Goal: Register for event/course

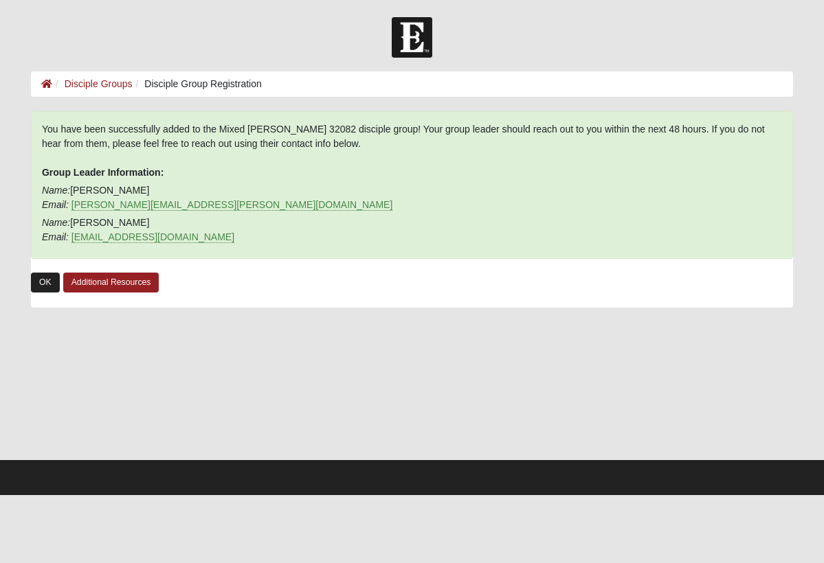
click at [44, 290] on link "OK" at bounding box center [45, 283] width 29 height 20
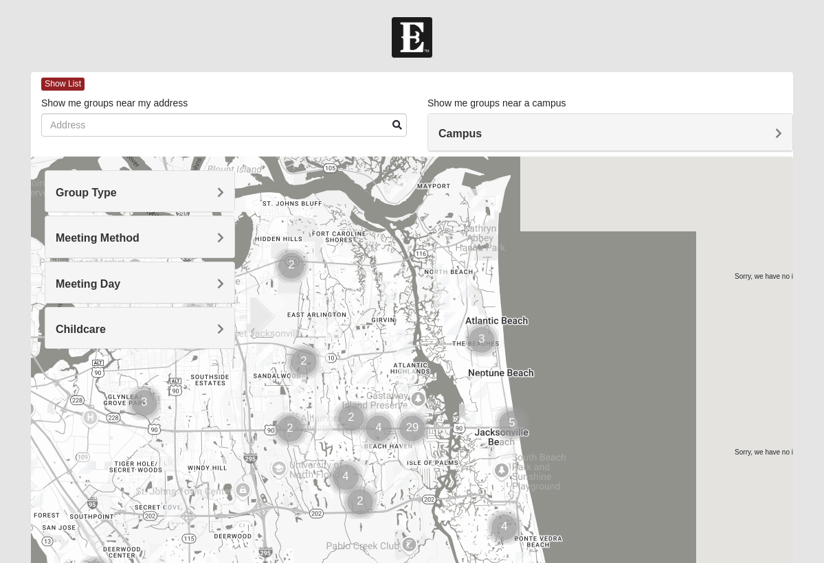
click at [194, 200] on div "Group Type" at bounding box center [139, 191] width 189 height 41
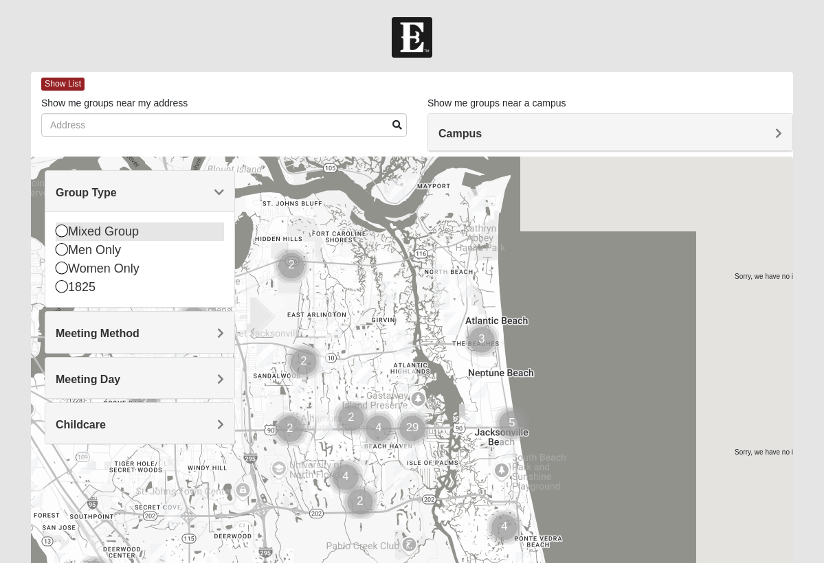
click at [120, 235] on div "Mixed Group" at bounding box center [140, 232] width 168 height 19
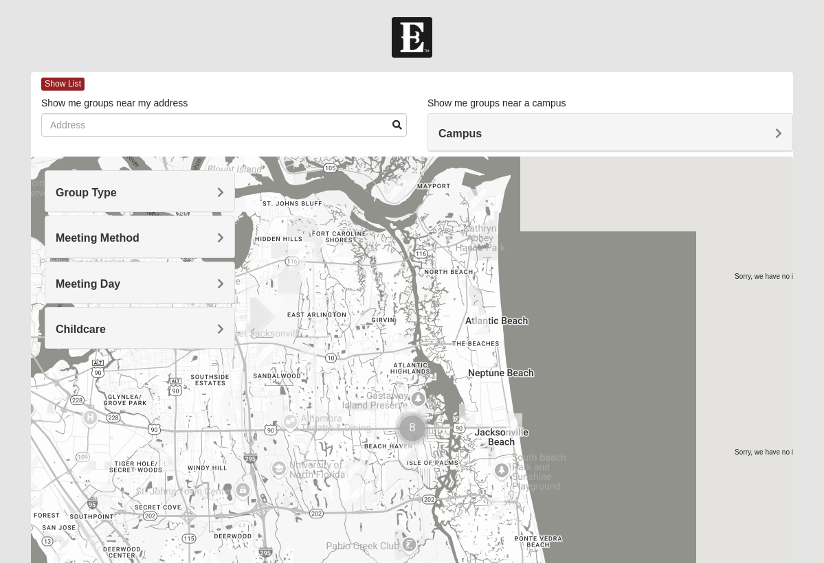
click at [150, 232] on h4 "Meeting Method" at bounding box center [140, 238] width 168 height 13
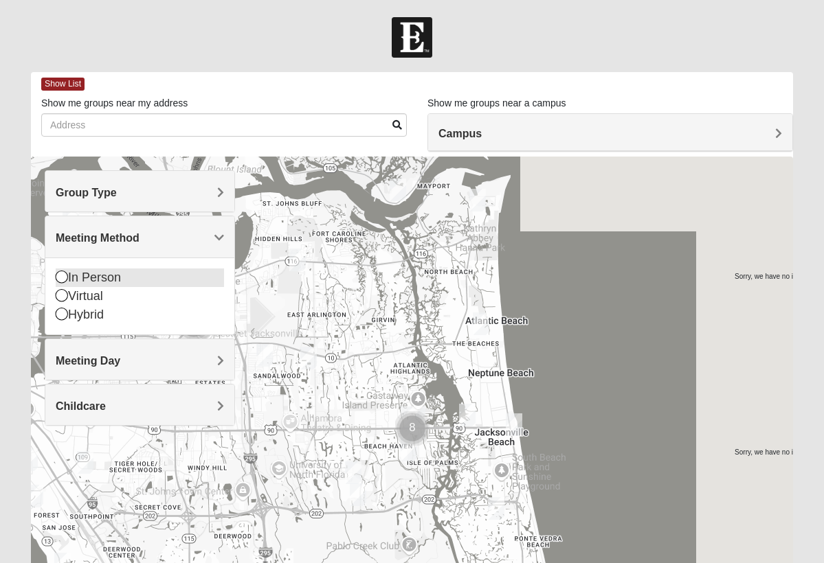
click at [102, 271] on div "In Person" at bounding box center [140, 278] width 168 height 19
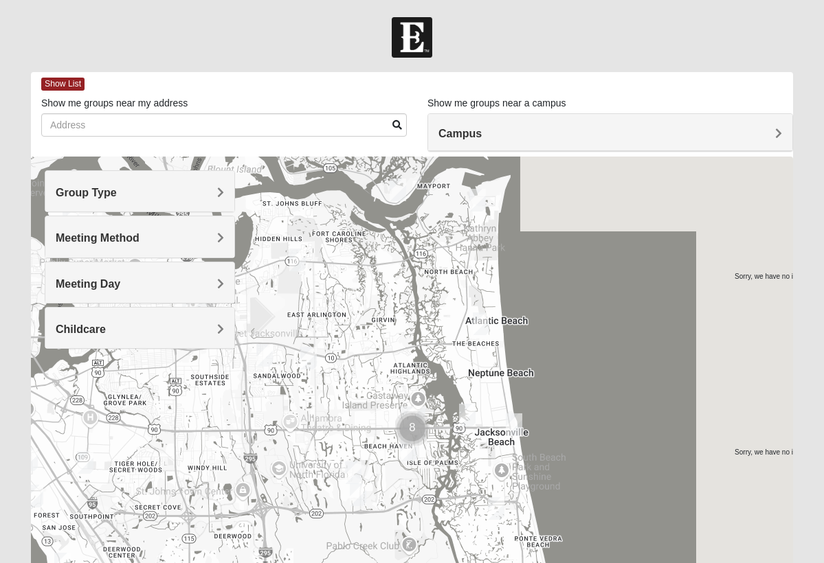
click at [148, 273] on div "Meeting Day" at bounding box center [139, 282] width 189 height 41
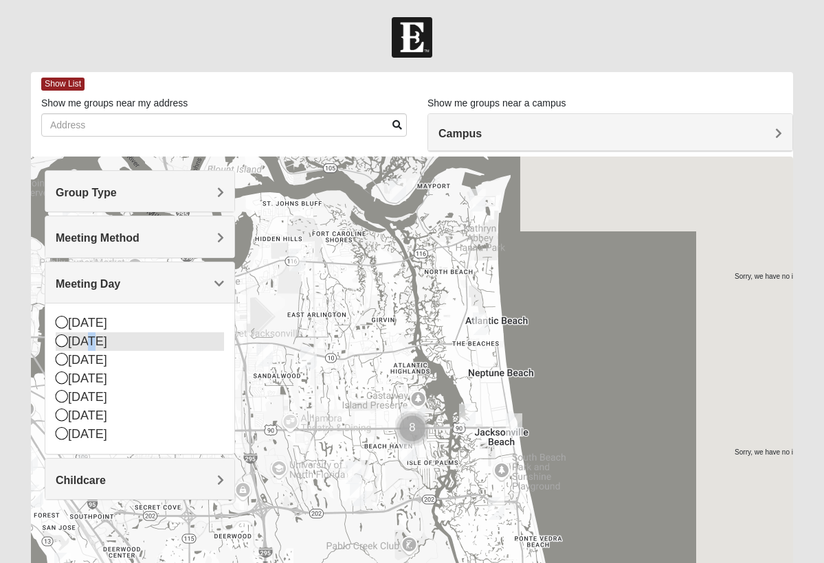
click at [91, 344] on div "[DATE]" at bounding box center [140, 342] width 168 height 19
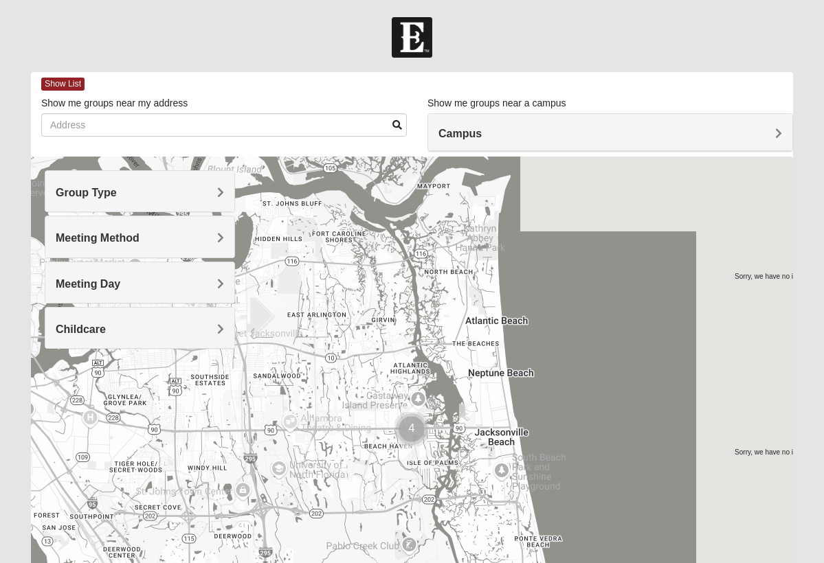
click at [472, 410] on img "Mixed Schneider 32250" at bounding box center [467, 415] width 16 height 23
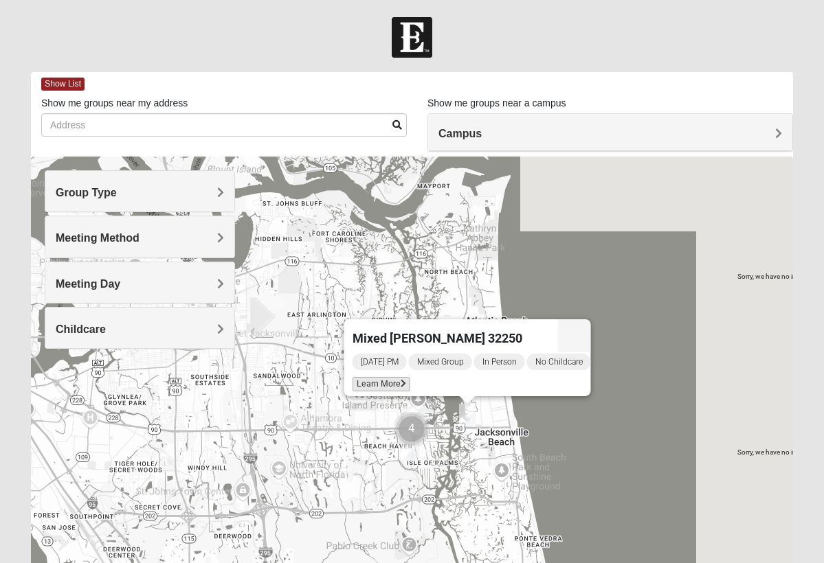
click at [367, 377] on span "Learn More" at bounding box center [382, 384] width 58 height 14
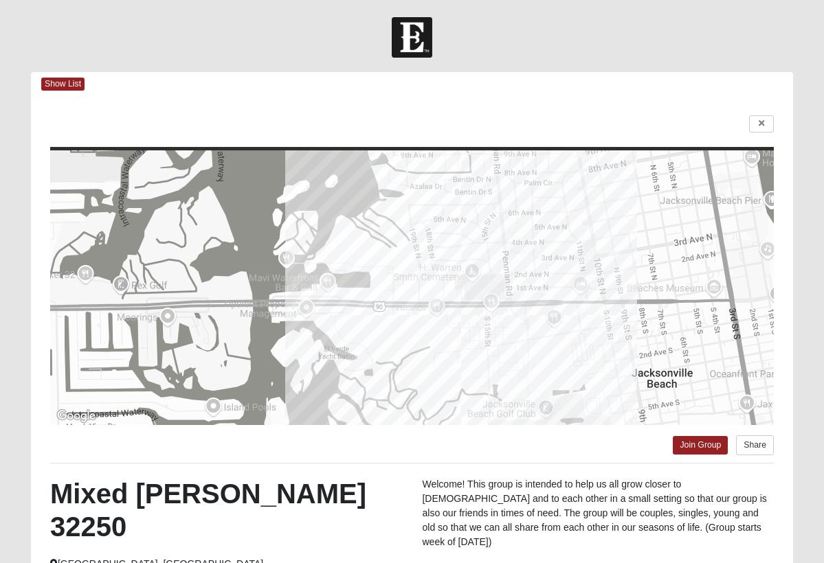
click at [384, 471] on div "Join Group Share Mixed [PERSON_NAME] 32250 [GEOGRAPHIC_DATA], [GEOGRAPHIC_DATA]…" at bounding box center [412, 409] width 762 height 627
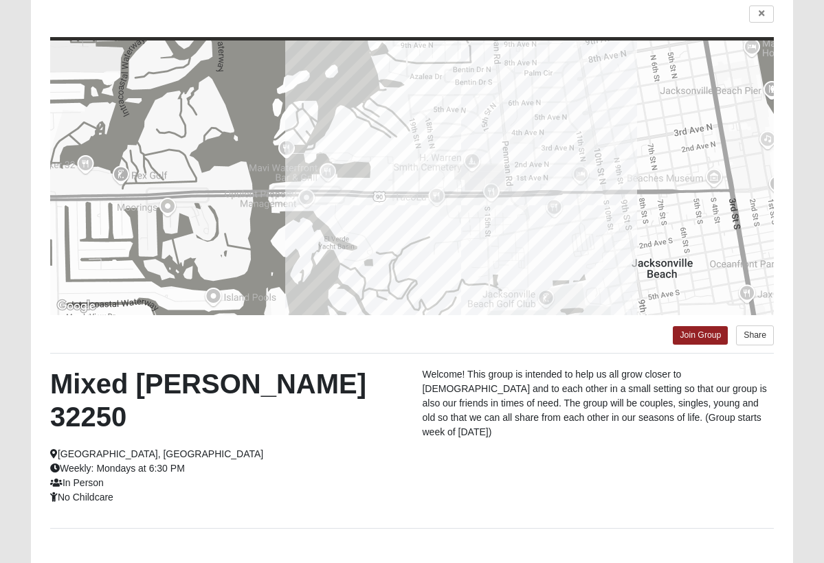
scroll to position [174, 0]
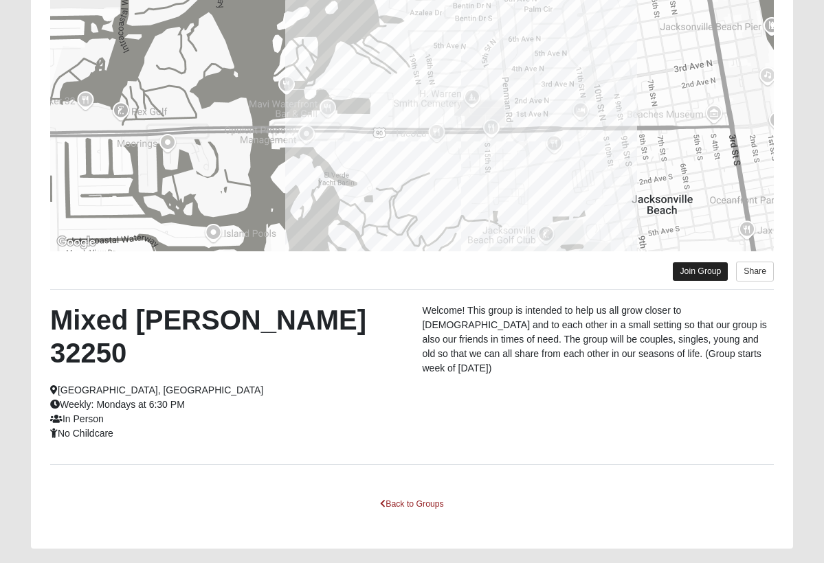
click at [695, 267] on link "Join Group" at bounding box center [700, 271] width 55 height 19
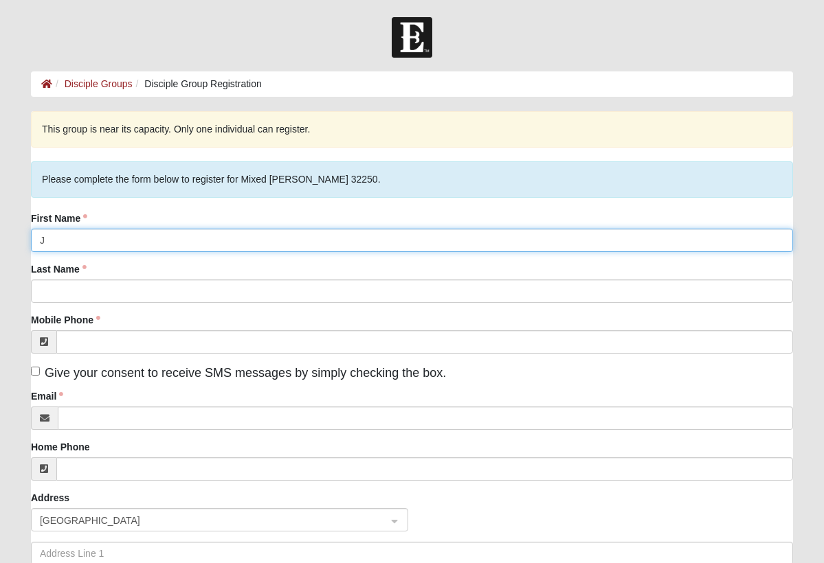
type input "Jad"
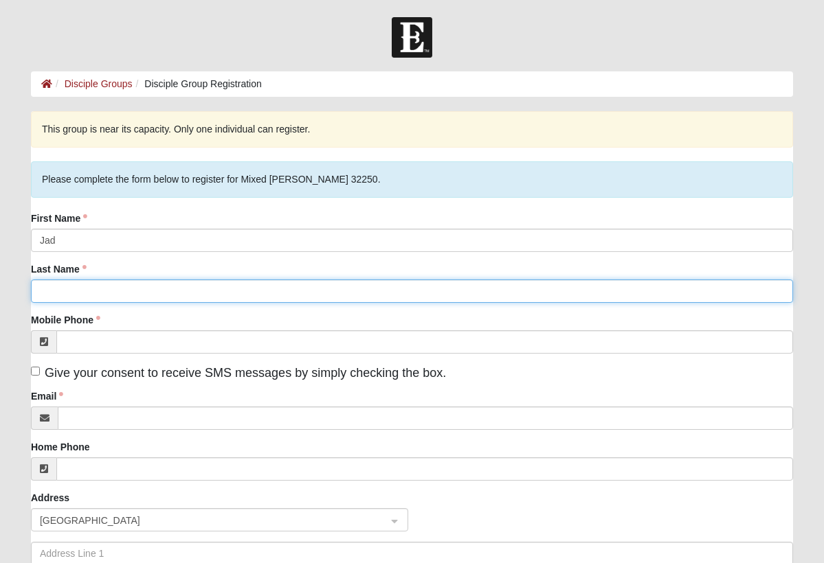
type input "Baz"
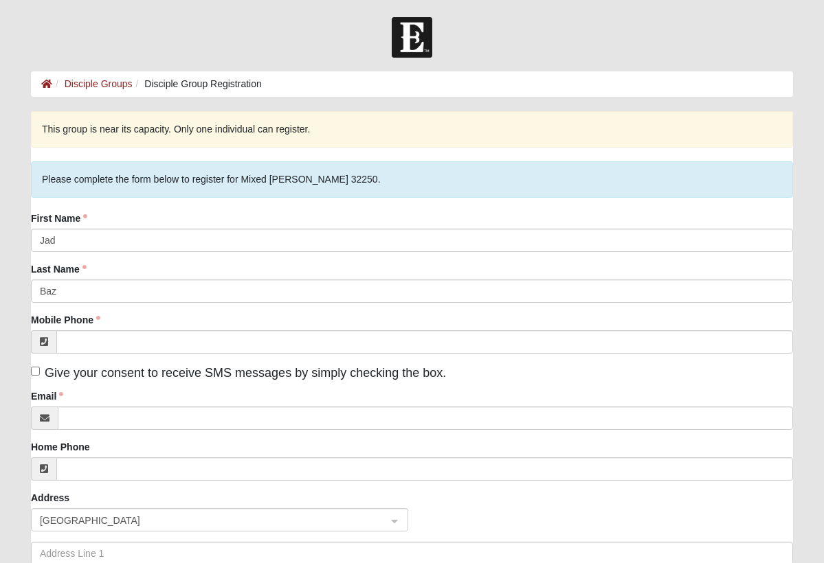
type input "[STREET_ADDRESS]"
type input "[PHONE_NUMBER]"
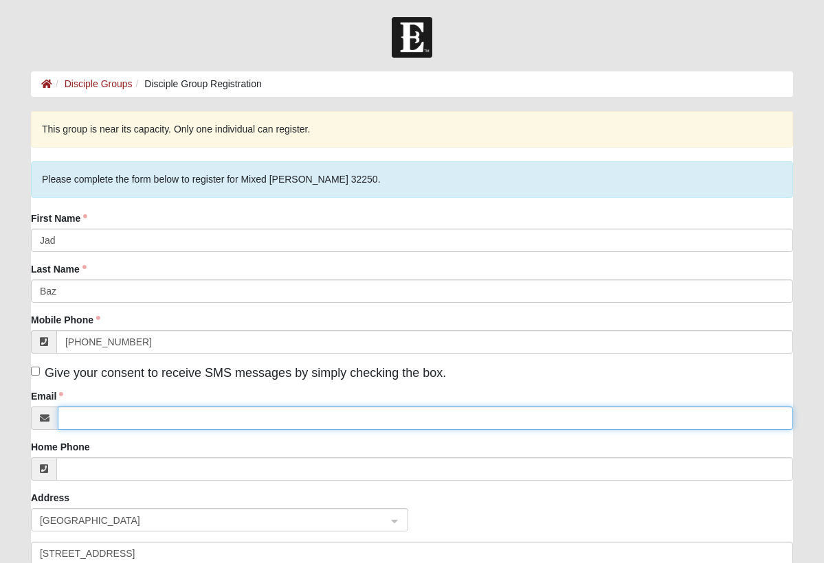
click at [139, 415] on input "Email" at bounding box center [425, 418] width 735 height 23
type input "bazj719@gmail.com"
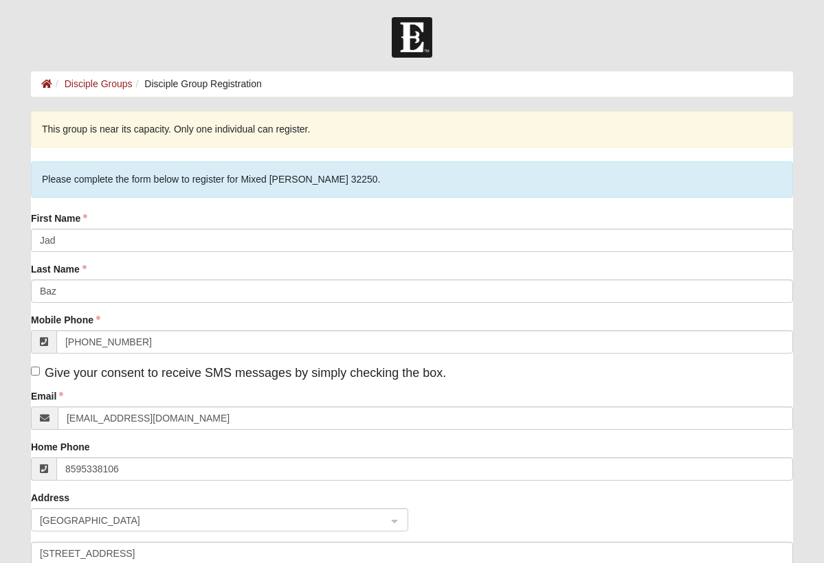
type input "(859) 533-8106"
click at [457, 500] on div "Address United States 405 n harbor lights drive FL" at bounding box center [412, 567] width 762 height 152
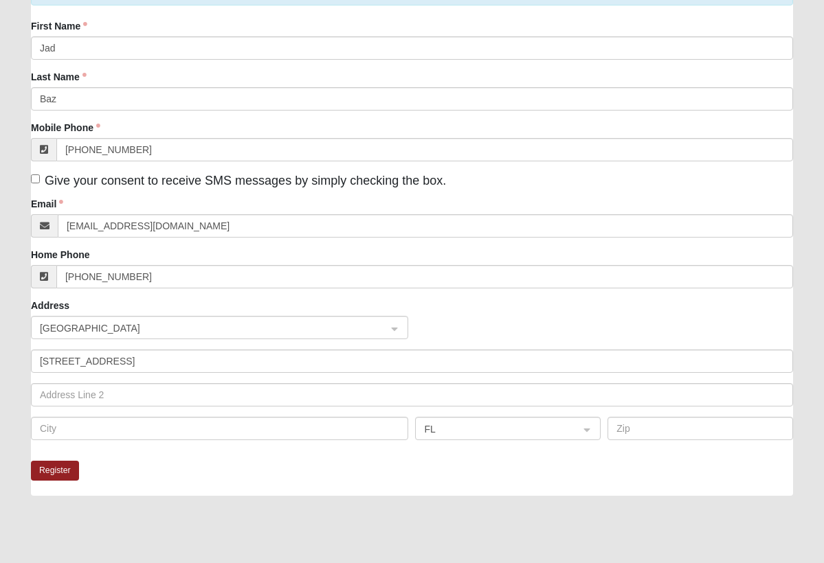
scroll to position [247, 0]
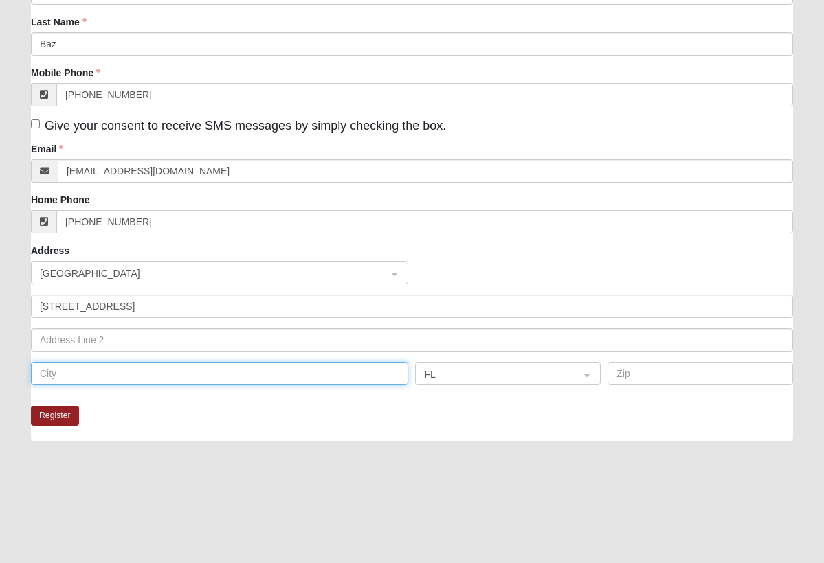
click at [368, 377] on input "text" at bounding box center [220, 373] width 378 height 23
type input "Ponte Vedra Beach"
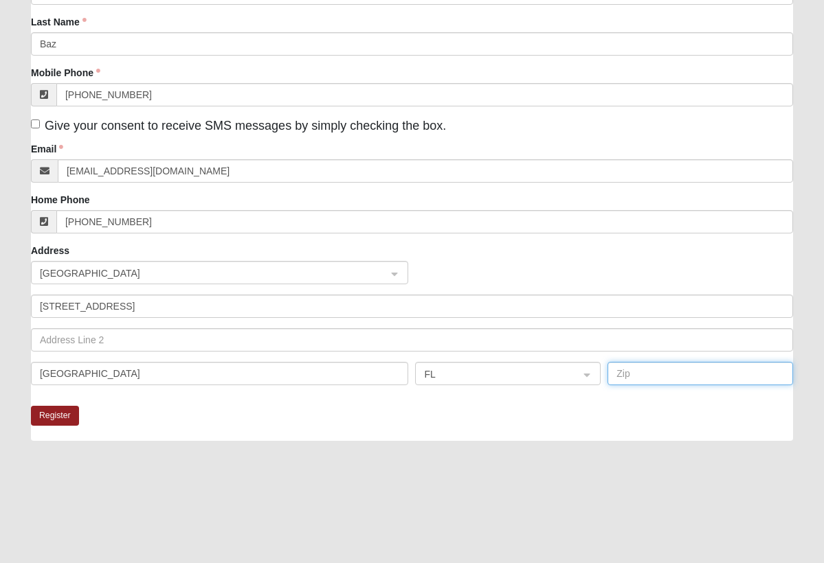
click at [691, 379] on input "text" at bounding box center [700, 373] width 186 height 23
type input "32081"
click at [54, 412] on button "Register" at bounding box center [55, 416] width 48 height 20
